Goal: Information Seeking & Learning: Check status

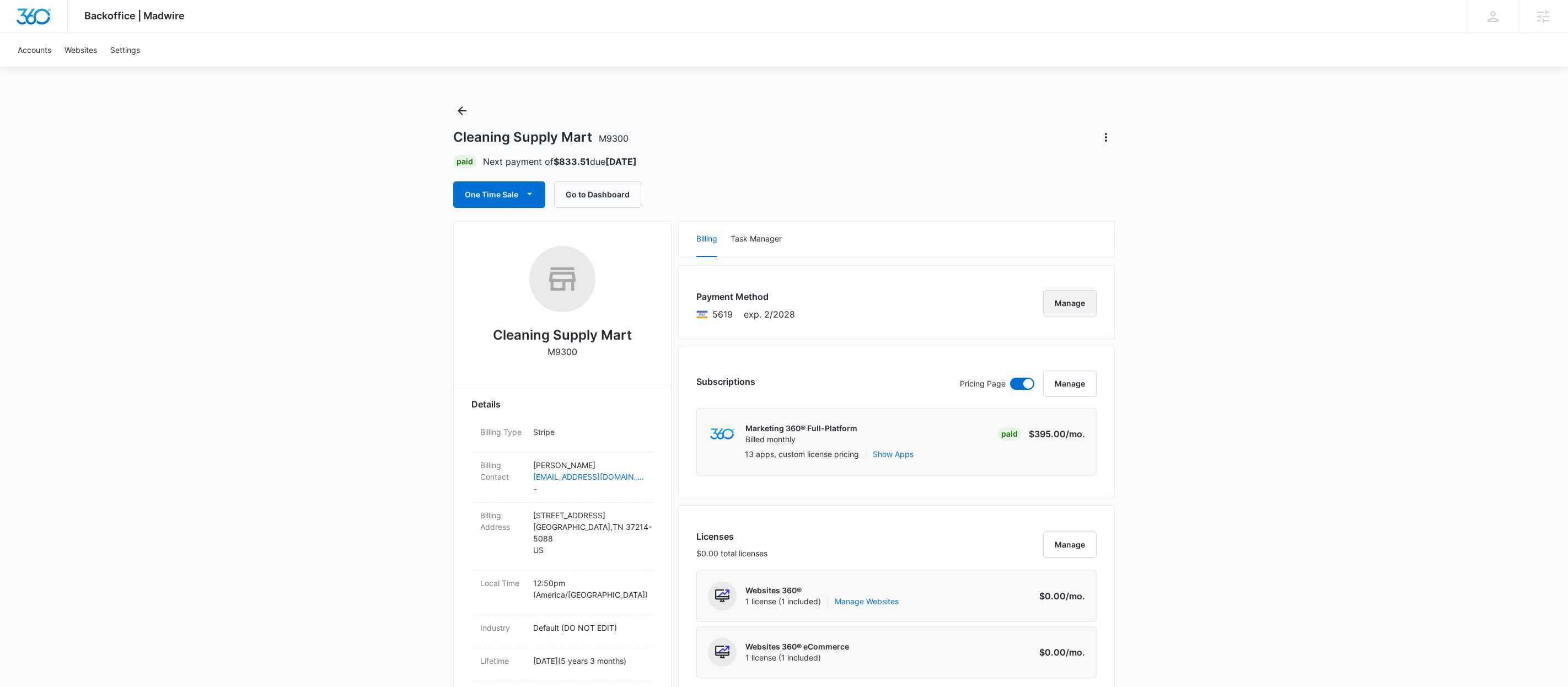
click at [1085, 304] on button "Manage" at bounding box center [1070, 303] width 53 height 26
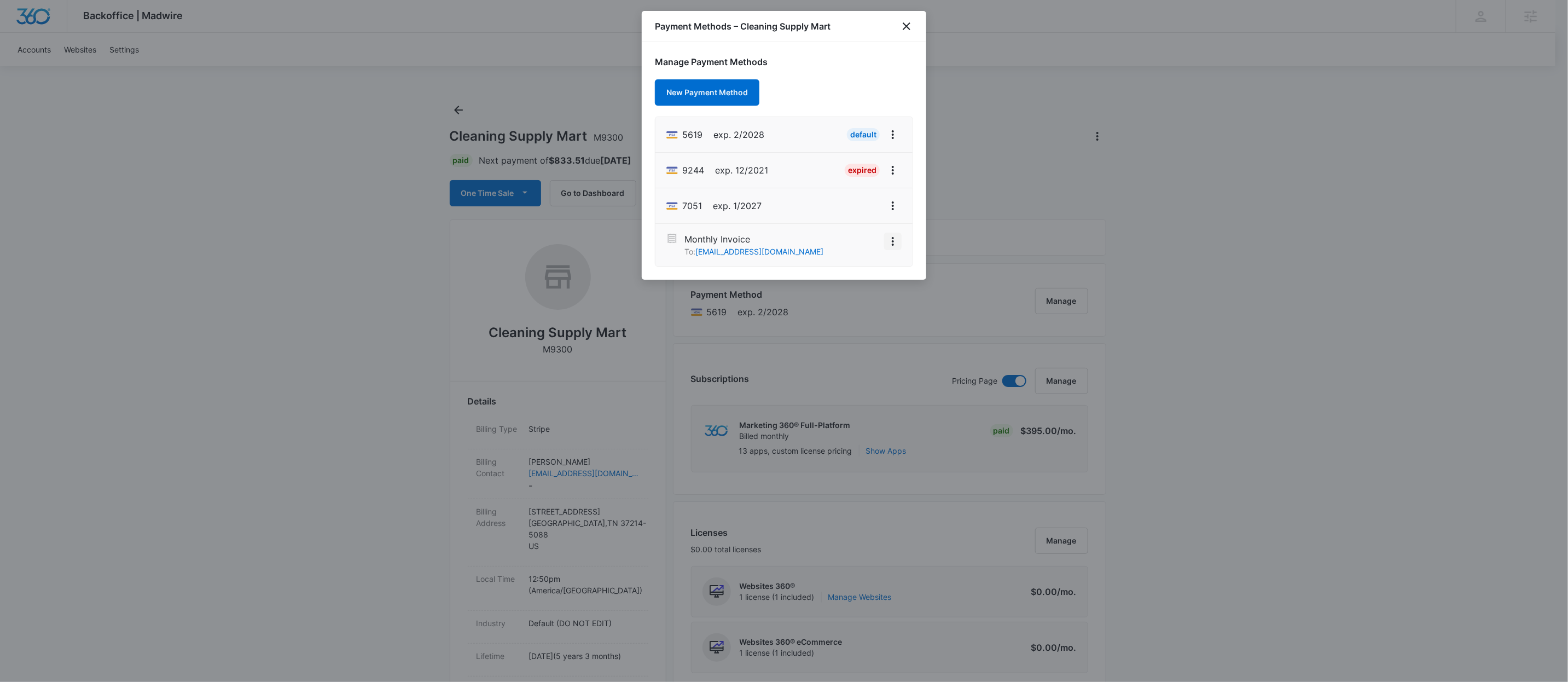
click at [892, 244] on icon "View More" at bounding box center [893, 242] width 13 height 13
click at [860, 218] on button "Activate" at bounding box center [866, 211] width 69 height 16
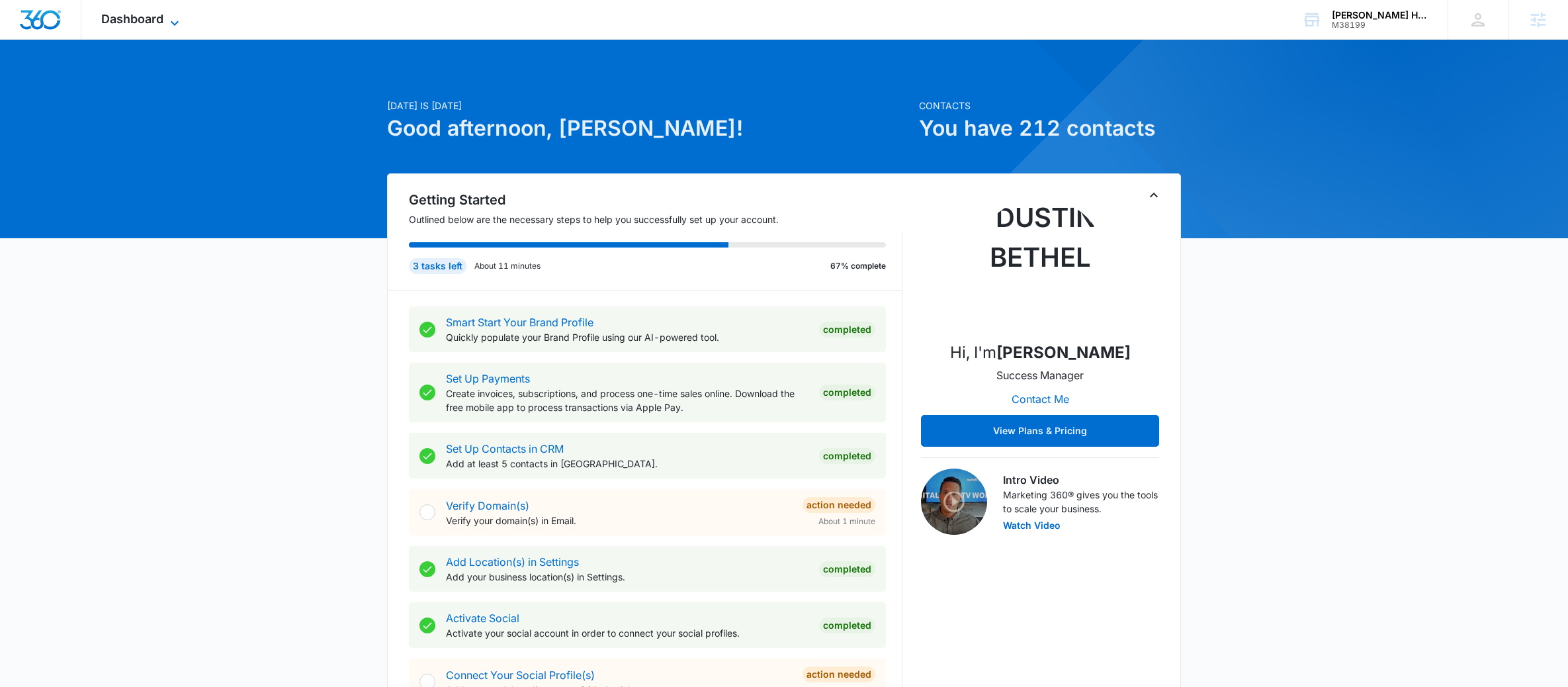
click at [160, 24] on span "Dashboard" at bounding box center [133, 18] width 62 height 14
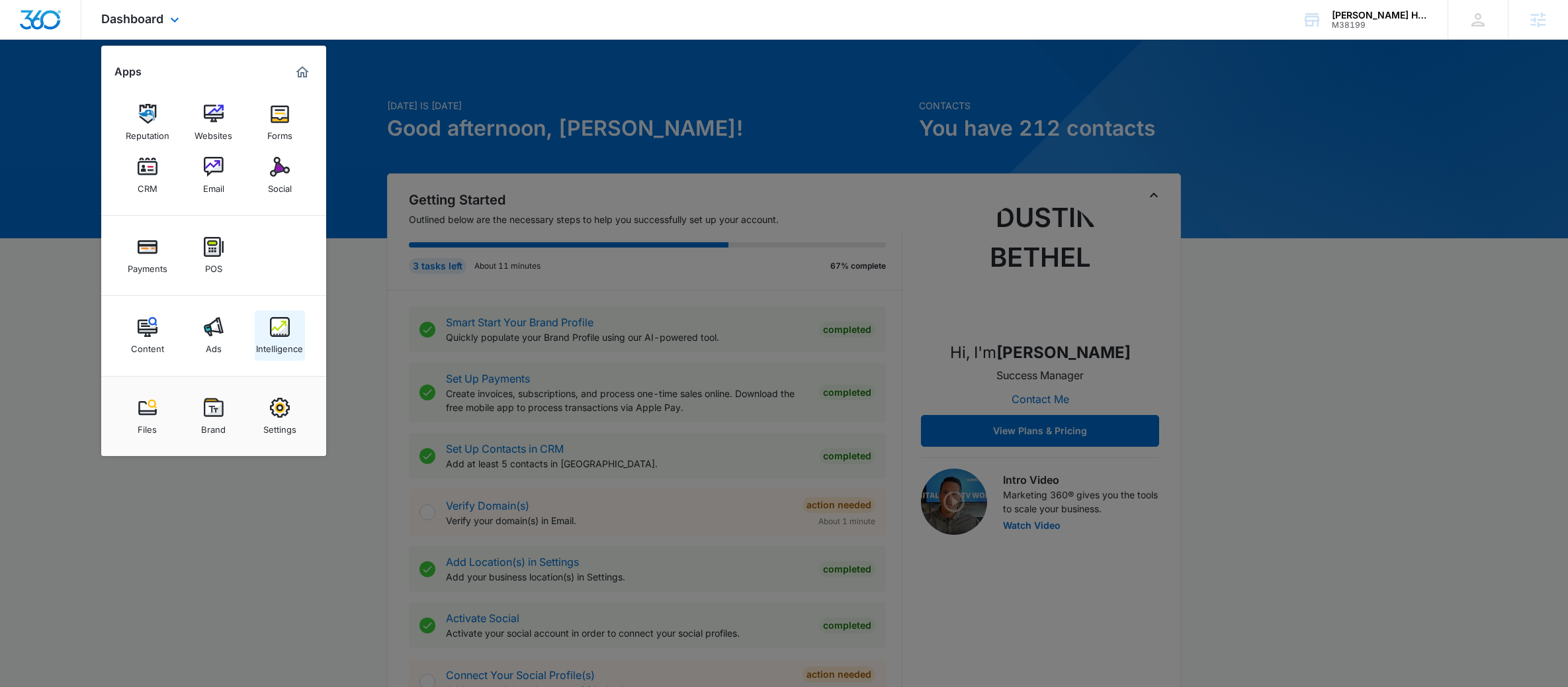
click at [280, 337] on div "Intelligence" at bounding box center [280, 345] width 47 height 17
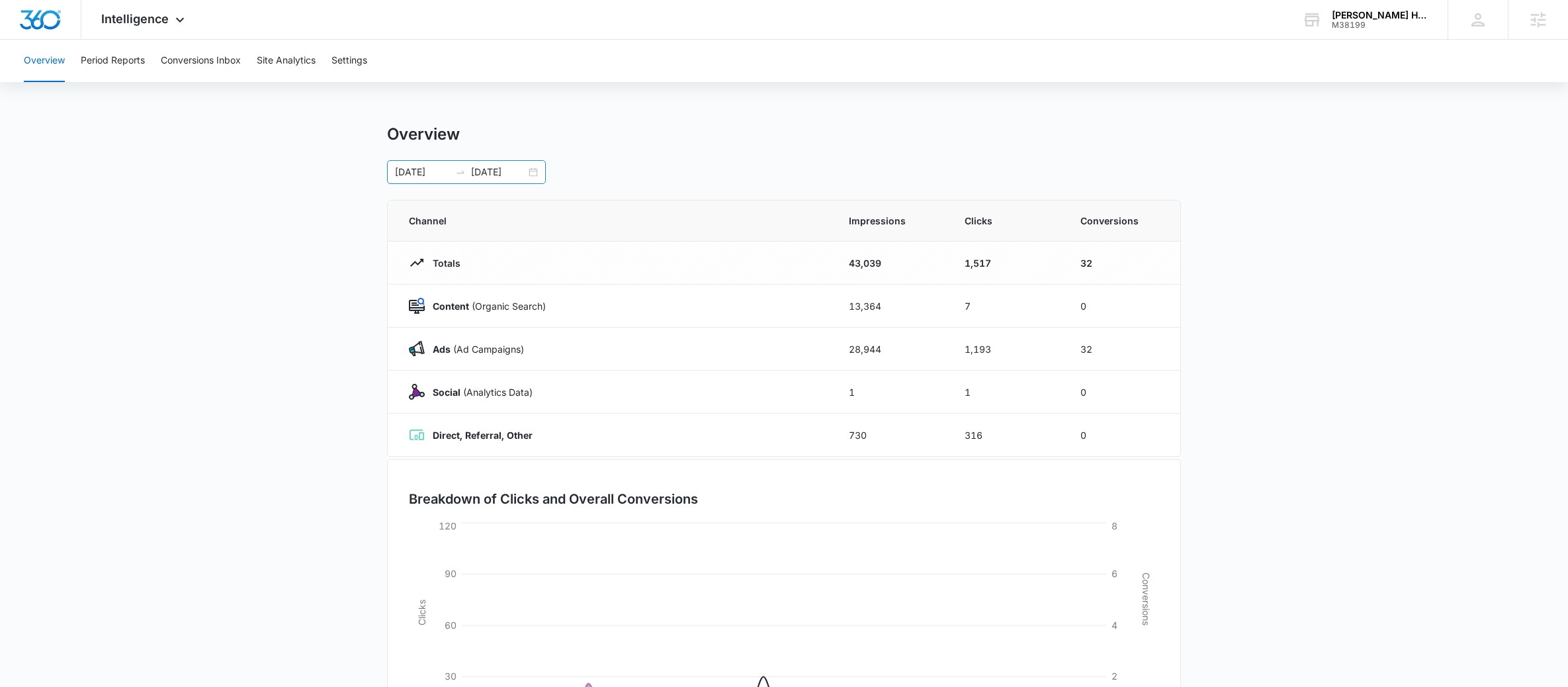
click at [447, 175] on input "08/07/2025" at bounding box center [423, 172] width 55 height 15
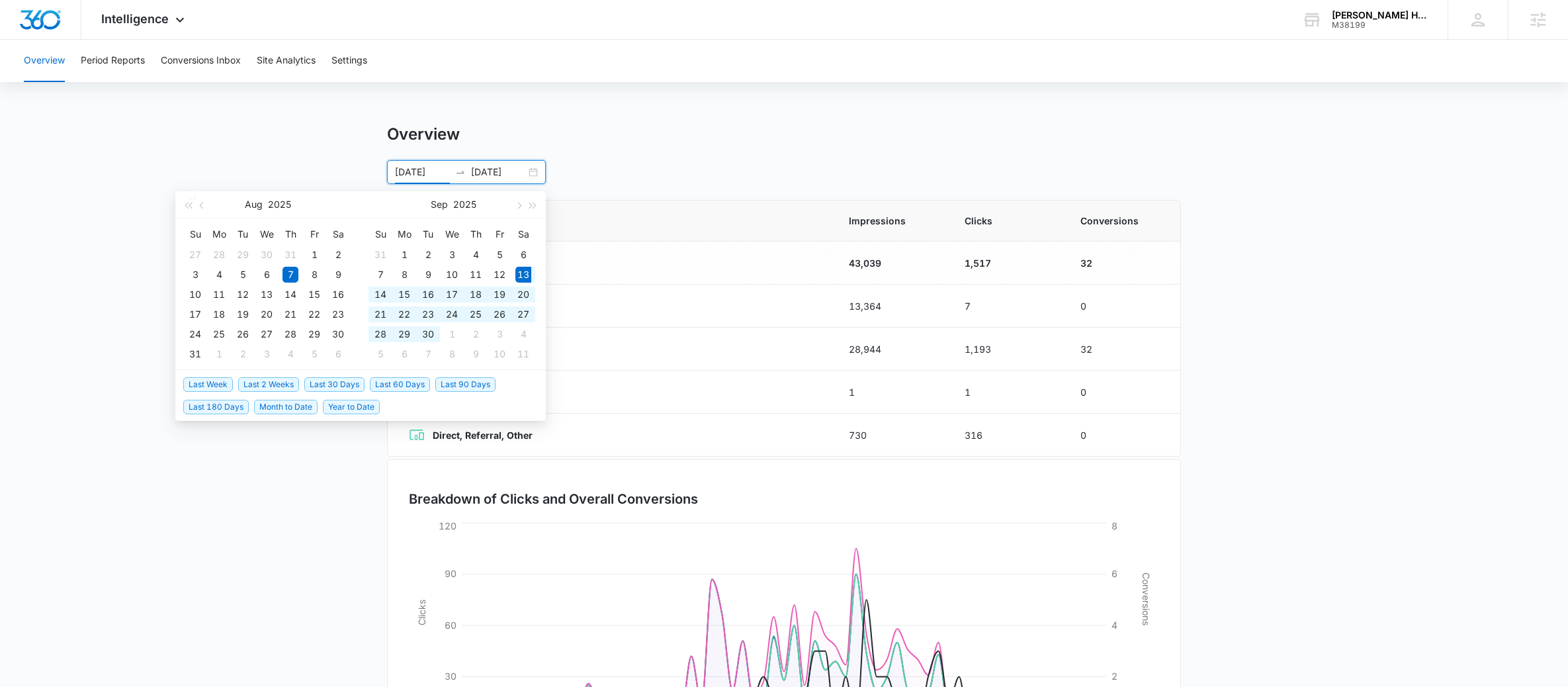
click at [341, 386] on span "Last 30 Days" at bounding box center [334, 384] width 60 height 15
type input "09/13/2025"
type input "10/13/2025"
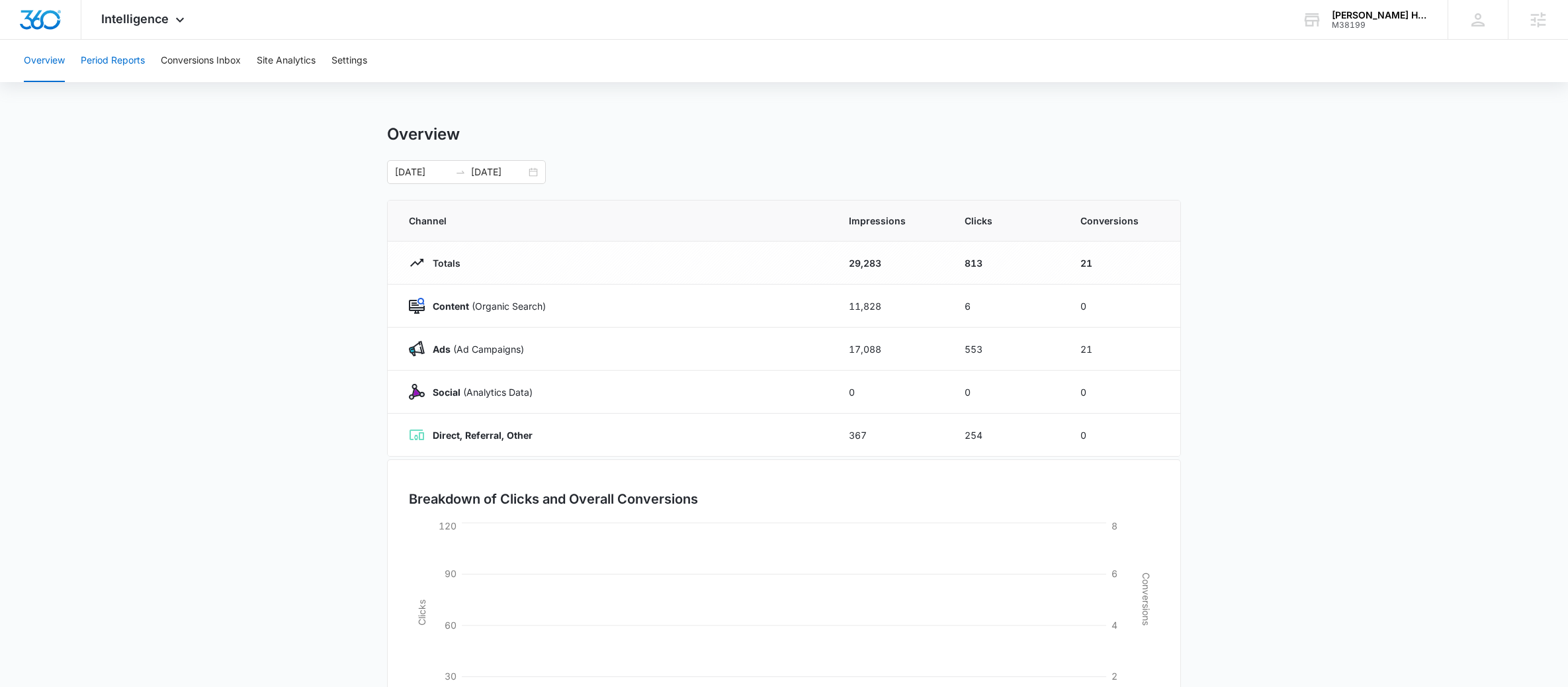
click at [119, 45] on button "Period Reports" at bounding box center [113, 61] width 64 height 43
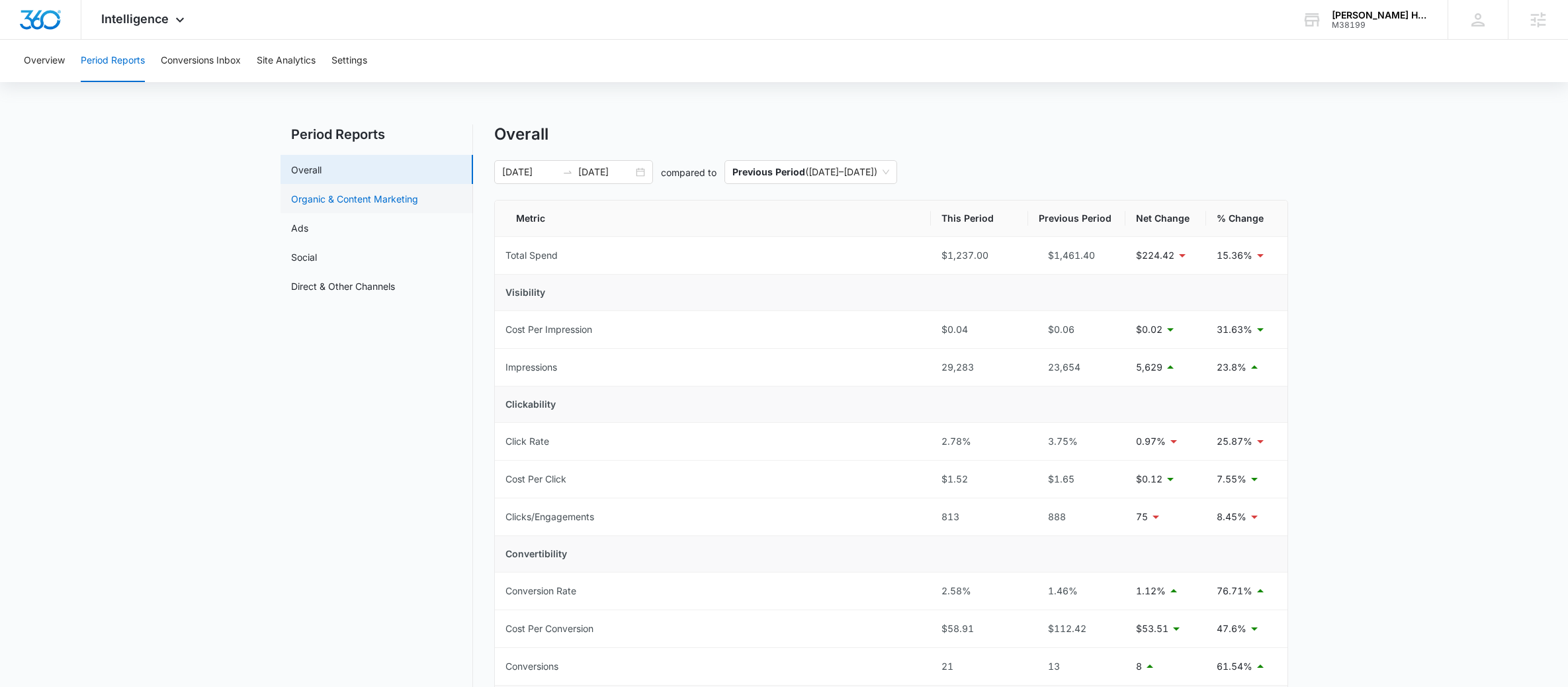
click at [349, 200] on link "Organic & Content Marketing" at bounding box center [354, 199] width 127 height 14
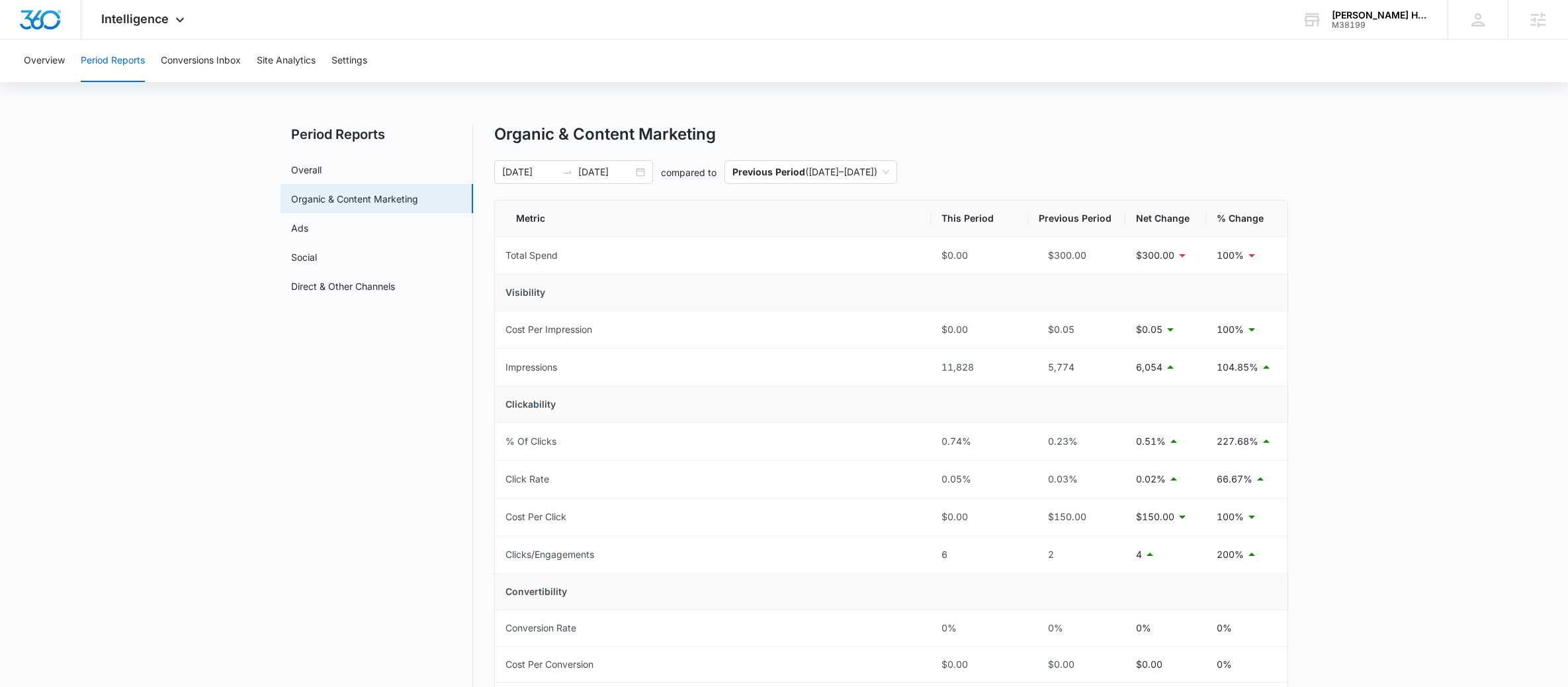
click at [321, 60] on div "Overview Period Reports Conversions Inbox Site Analytics Settings" at bounding box center [784, 61] width 1536 height 43
click at [316, 60] on button "Site Analytics" at bounding box center [286, 61] width 59 height 43
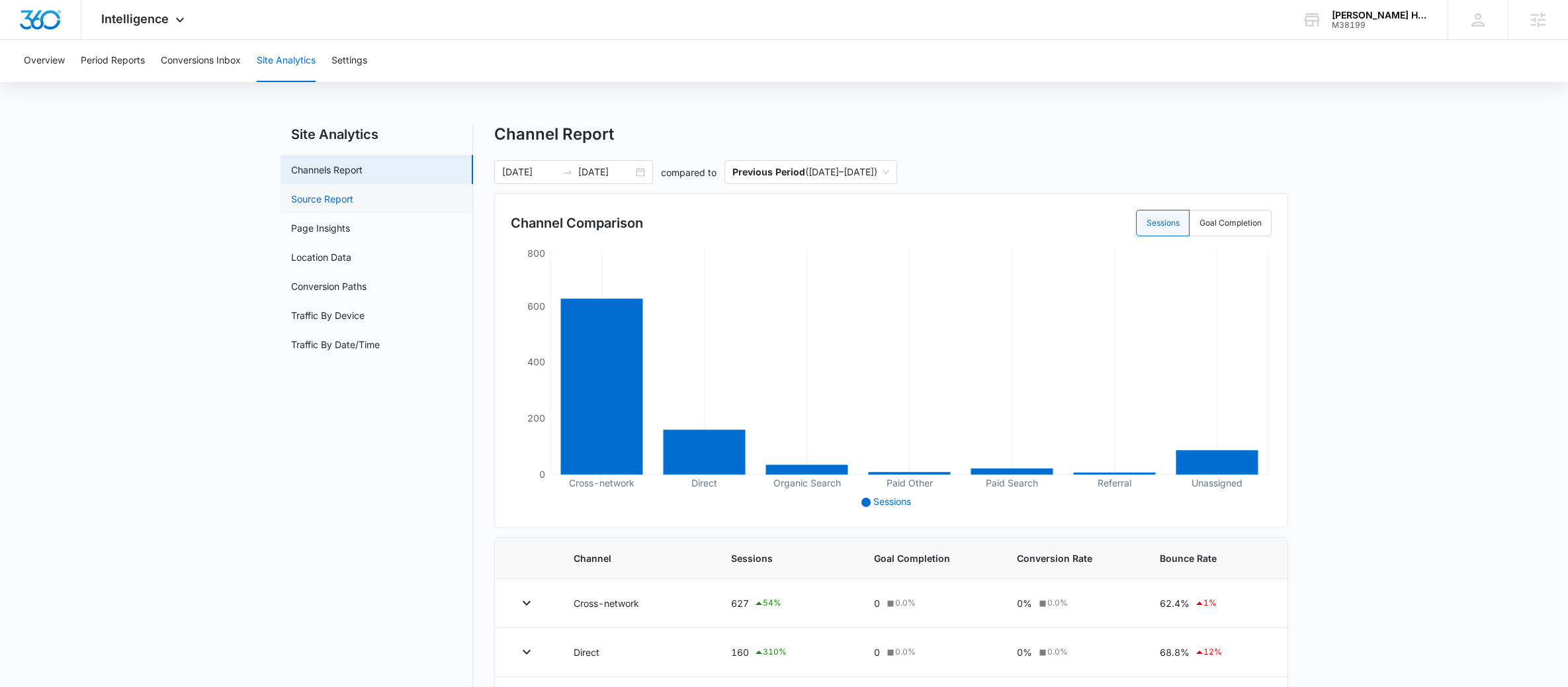
click at [318, 200] on link "Source Report" at bounding box center [322, 199] width 62 height 14
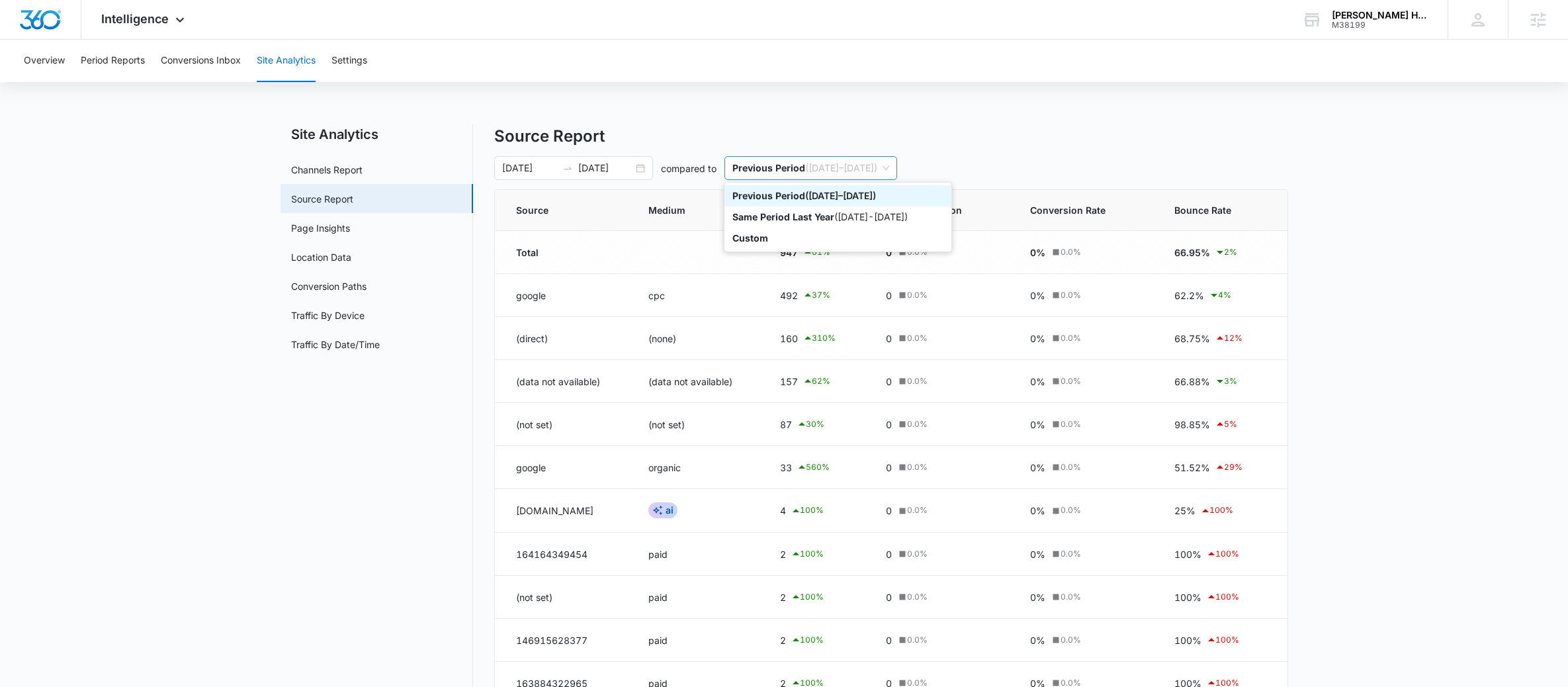
click at [850, 160] on span "Previous Period ( 08/13/2025 – 09/12/2025 )" at bounding box center [811, 168] width 157 height 23
click at [830, 208] on div "Same Period Last Year ( 09/13/2024 - 10/13/2024 )" at bounding box center [838, 216] width 227 height 21
click at [485, 22] on div "Intelligence Apps Reputation Websites Forms CRM Email Social Payments POS Conte…" at bounding box center [784, 20] width 1568 height 40
